Goal: Task Accomplishment & Management: Manage account settings

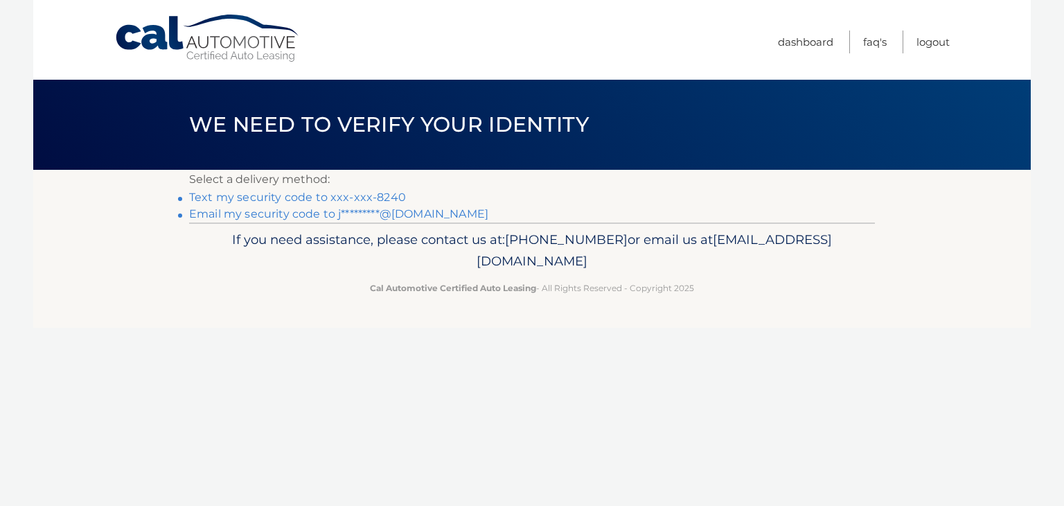
click at [233, 197] on link "Text my security code to xxx-xxx-8240" at bounding box center [297, 196] width 217 height 13
click at [283, 198] on link "Text my security code to xxx-xxx-8240" at bounding box center [297, 196] width 217 height 13
click at [343, 200] on link "Text my security code to xxx-xxx-8240" at bounding box center [297, 196] width 217 height 13
click at [492, 325] on footer "If you need assistance, please contact us at: 609-807-3200 or email us at Custo…" at bounding box center [531, 274] width 997 height 105
click at [501, 325] on footer "If you need assistance, please contact us at: 609-807-3200 or email us at Custo…" at bounding box center [531, 274] width 997 height 105
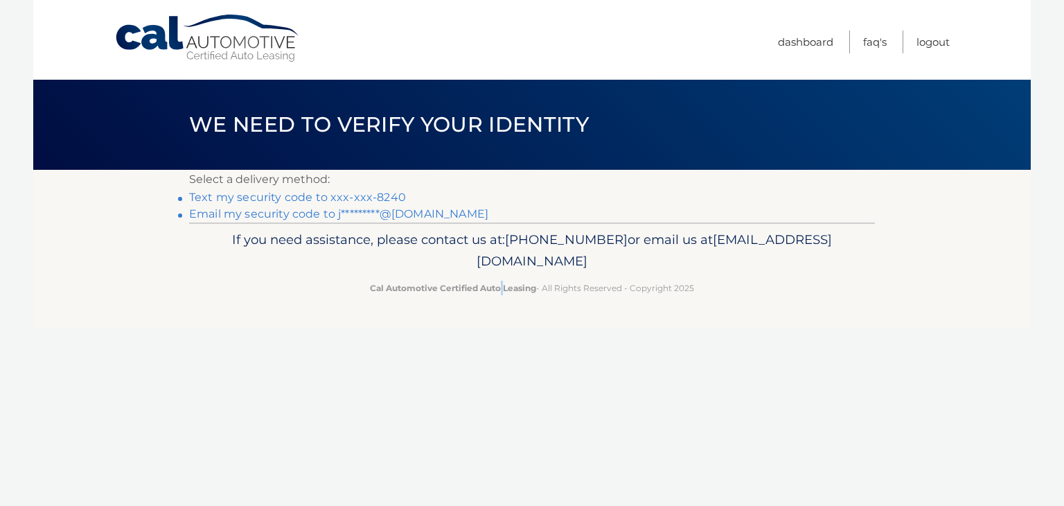
click at [501, 325] on footer "If you need assistance, please contact us at: 609-807-3200 or email us at Custo…" at bounding box center [531, 274] width 997 height 105
click at [504, 326] on footer "If you need assistance, please contact us at: 609-807-3200 or email us at Custo…" at bounding box center [531, 274] width 997 height 105
click at [309, 199] on link "Text my security code to xxx-xxx-8240" at bounding box center [297, 196] width 217 height 13
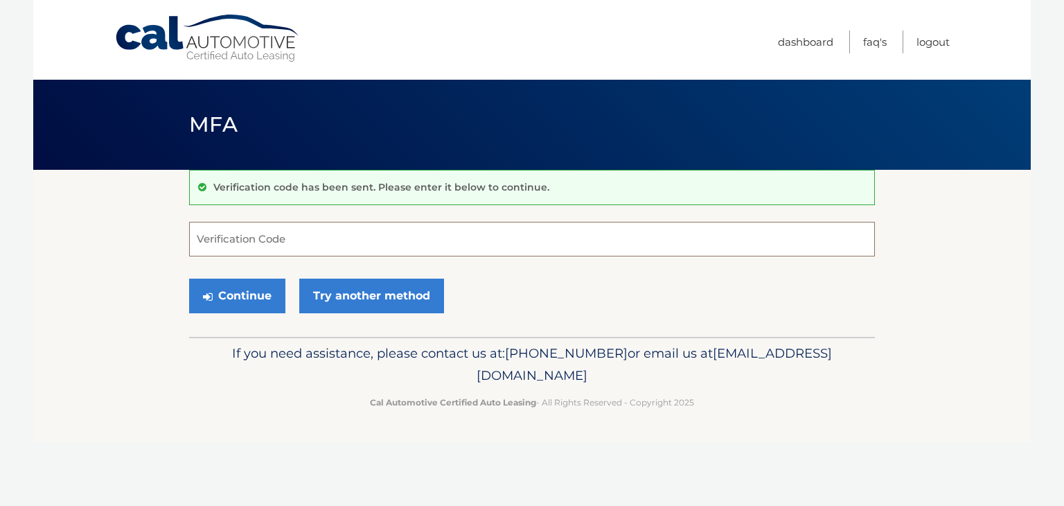
click at [325, 241] on input "Verification Code" at bounding box center [532, 239] width 686 height 35
type input "356404"
click at [250, 297] on button "Continue" at bounding box center [237, 295] width 96 height 35
click at [226, 294] on button "Continue" at bounding box center [237, 295] width 96 height 35
click at [219, 294] on button "Continue" at bounding box center [237, 295] width 96 height 35
